Goal: Task Accomplishment & Management: Manage account settings

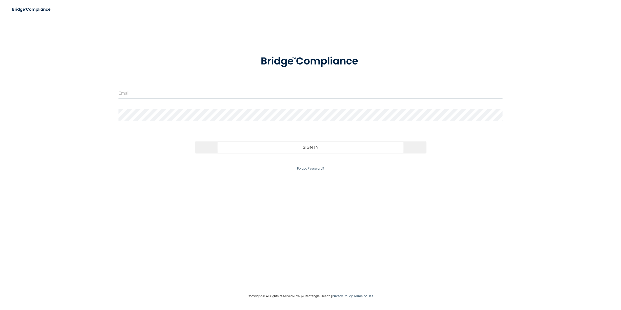
type input "[EMAIL_ADDRESS][DOMAIN_NAME]"
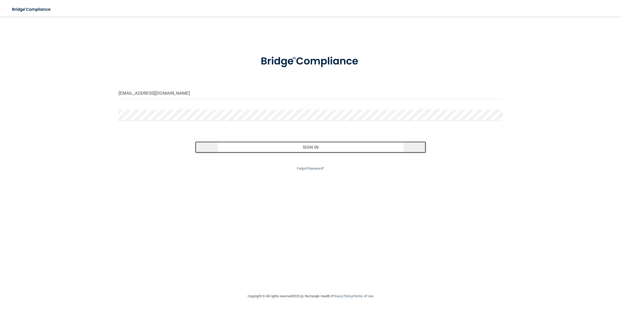
click at [310, 145] on button "Sign In" at bounding box center [310, 146] width 230 height 11
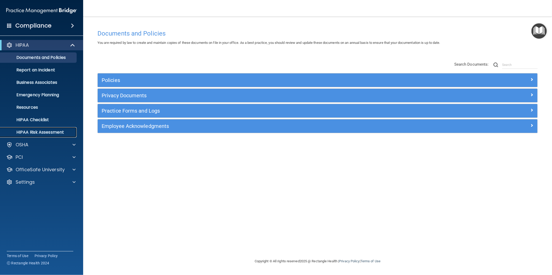
click at [59, 132] on p "HIPAA Risk Assessment" at bounding box center [38, 132] width 71 height 5
click at [36, 93] on p "Emergency Planning" at bounding box center [38, 94] width 71 height 5
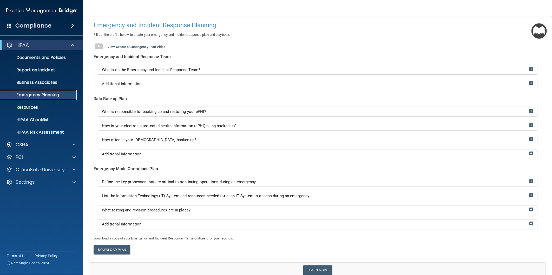
scroll to position [29, 0]
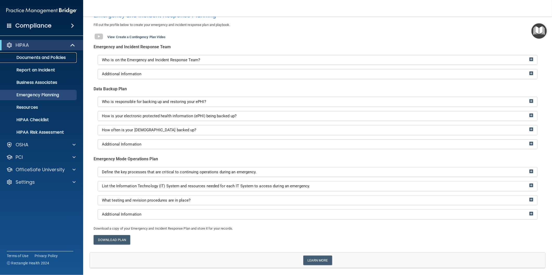
click at [60, 59] on p "Documents and Policies" at bounding box center [38, 57] width 71 height 5
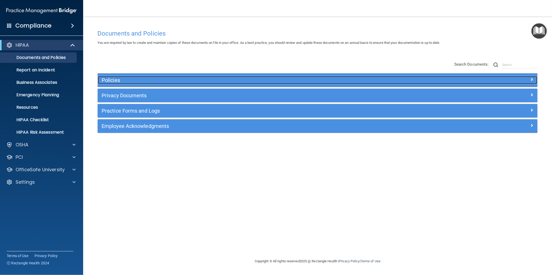
click at [190, 83] on h5 "Policies" at bounding box center [263, 80] width 322 height 6
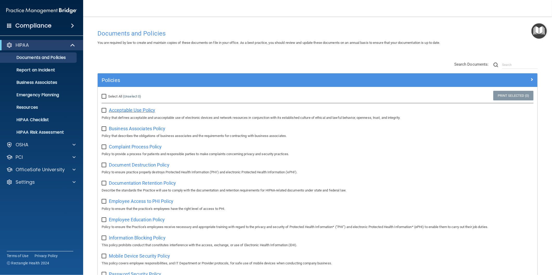
click at [145, 109] on span "Acceptable Use Policy" at bounding box center [132, 110] width 46 height 5
click at [160, 73] on div "Policies" at bounding box center [317, 80] width 439 height 14
click at [161, 85] on div "Policies" at bounding box center [317, 80] width 439 height 14
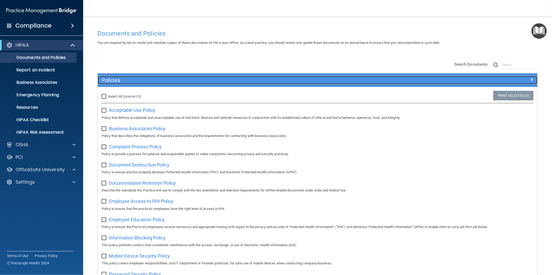
click at [161, 84] on div "Policies" at bounding box center [263, 80] width 330 height 8
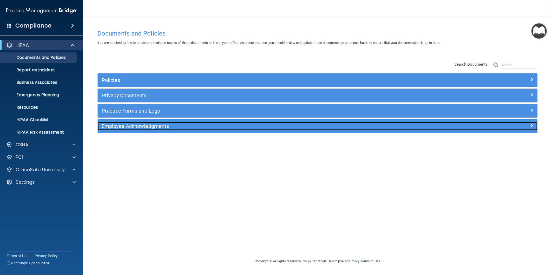
click at [161, 128] on h5 "Employee Acknowledgments" at bounding box center [263, 126] width 322 height 6
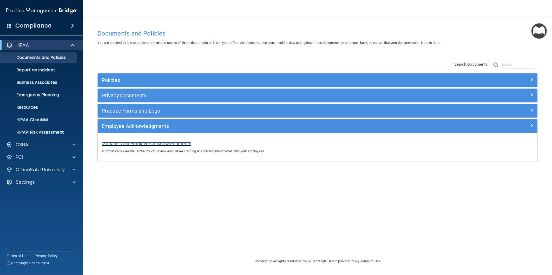
click at [155, 144] on span "Manage Your Employee Acknowledgments" at bounding box center [147, 143] width 90 height 5
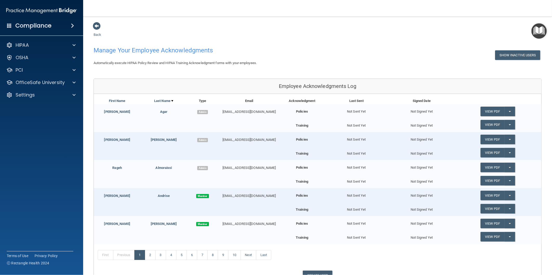
drag, startPoint x: 306, startPoint y: 112, endPoint x: 292, endPoint y: 111, distance: 13.5
click at [290, 111] on div "Policies" at bounding box center [301, 109] width 43 height 11
drag, startPoint x: 363, startPoint y: 112, endPoint x: 337, endPoint y: 110, distance: 25.7
click at [337, 110] on div "Not Sent Yet" at bounding box center [356, 109] width 65 height 11
drag, startPoint x: 337, startPoint y: 110, endPoint x: 289, endPoint y: 112, distance: 48.3
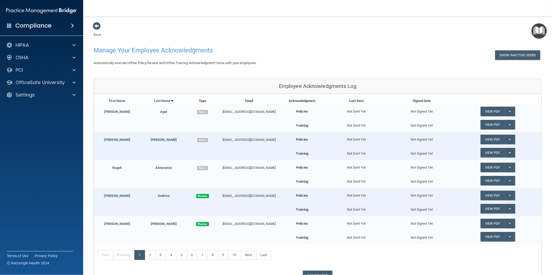
click at [289, 112] on div "Policies" at bounding box center [301, 109] width 43 height 11
drag, startPoint x: 307, startPoint y: 181, endPoint x: 291, endPoint y: 181, distance: 15.6
click at [291, 181] on div "Training" at bounding box center [301, 180] width 43 height 9
click at [53, 47] on div "HIPAA" at bounding box center [34, 45] width 64 height 6
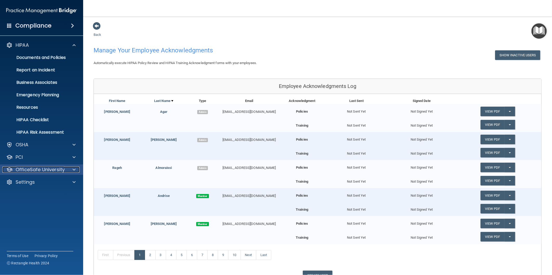
click at [44, 169] on p "OfficeSafe University" at bounding box center [40, 170] width 49 height 6
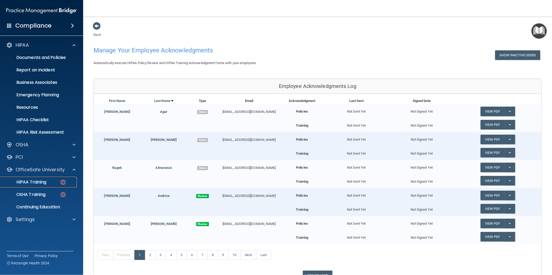
click at [50, 180] on div "HIPAA Training" at bounding box center [38, 182] width 71 height 5
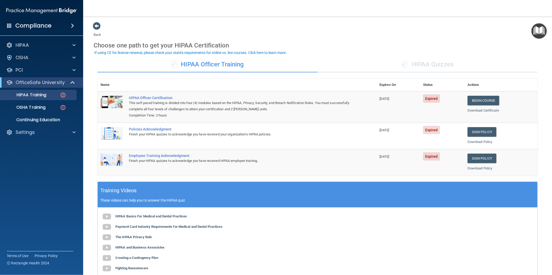
click at [426, 64] on div "✓ HIPAA Quizzes" at bounding box center [427, 65] width 220 height 16
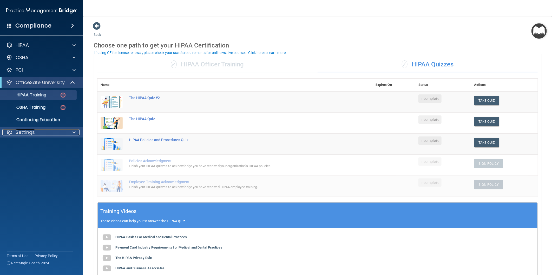
click at [63, 131] on div "Settings" at bounding box center [34, 132] width 64 height 6
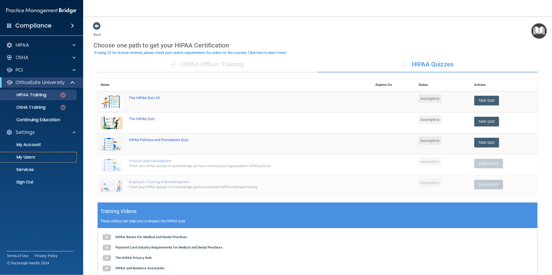
click at [42, 154] on link "My Users" at bounding box center [36, 157] width 82 height 10
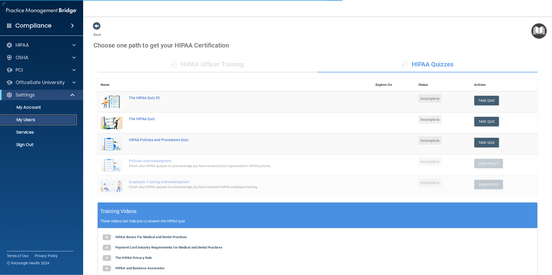
select select "20"
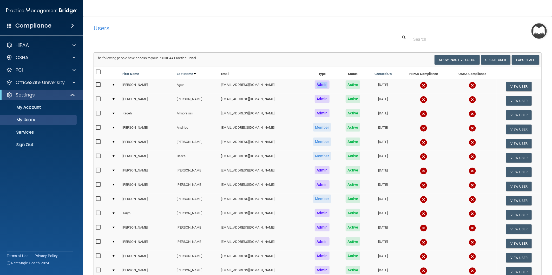
drag, startPoint x: 313, startPoint y: 84, endPoint x: 299, endPoint y: 86, distance: 14.7
click at [305, 86] on td "Admin" at bounding box center [321, 86] width 33 height 14
drag, startPoint x: 318, startPoint y: 126, endPoint x: 302, endPoint y: 128, distance: 16.7
click at [305, 128] on td "Member" at bounding box center [321, 129] width 33 height 14
click at [489, 61] on button "Create User" at bounding box center [495, 60] width 29 height 10
